Goal: Complete application form: Complete application form

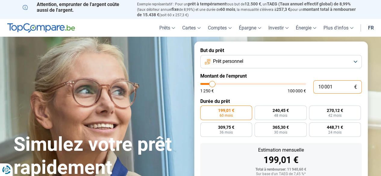
click at [323, 87] on input "10 001" at bounding box center [337, 86] width 48 height 13
click at [334, 86] on input "10 001" at bounding box center [337, 86] width 48 height 13
type input "1 000"
type input "1250"
type input "100"
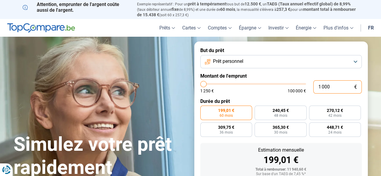
type input "1250"
type input "10"
type input "1250"
type input "1"
type input "1250"
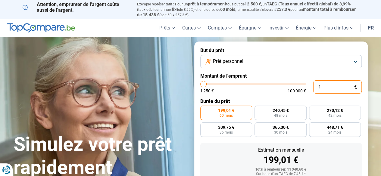
type input "0"
type input "1250"
type input "4"
type input "1250"
type input "40"
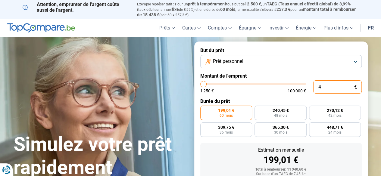
type input "1250"
type input "400"
type input "1250"
type input "4 000"
type input "4000"
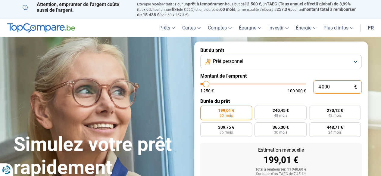
type input "40 000"
type input "40000"
radio input "false"
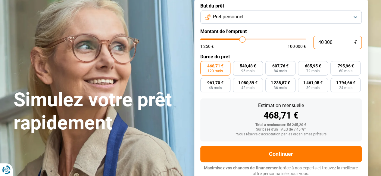
scroll to position [46, 0]
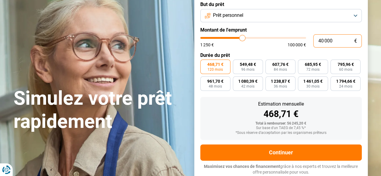
type input "40 000"
click at [220, 68] on span "120 mois" at bounding box center [214, 70] width 15 height 4
click at [204, 63] on input "468,71 € 120 mois" at bounding box center [202, 62] width 4 height 4
click at [247, 68] on span "96 mois" at bounding box center [247, 70] width 13 height 4
click at [236, 63] on input "549,48 € 96 mois" at bounding box center [235, 62] width 4 height 4
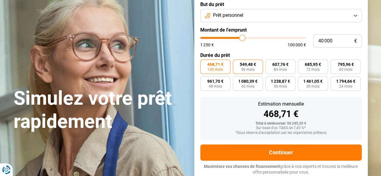
radio input "true"
click at [219, 65] on span "468,71 €" at bounding box center [215, 64] width 16 height 4
click at [204, 63] on input "468,71 € 120 mois" at bounding box center [202, 62] width 4 height 4
radio input "true"
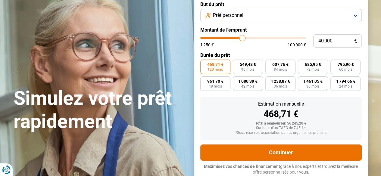
click at [288, 154] on button "Continuer" at bounding box center [280, 152] width 161 height 16
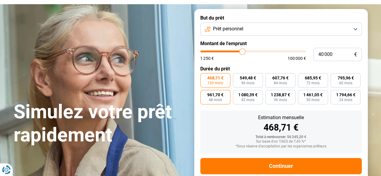
scroll to position [0, 0]
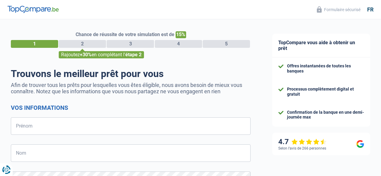
select select "32"
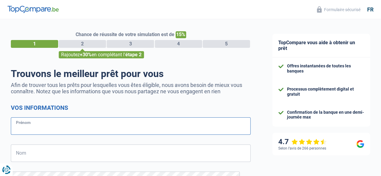
click at [58, 124] on input "Prénom" at bounding box center [130, 125] width 239 height 17
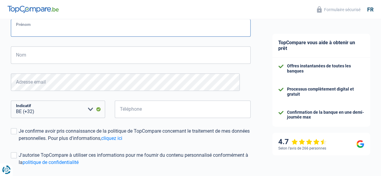
scroll to position [100, 0]
